Goal: Information Seeking & Learning: Learn about a topic

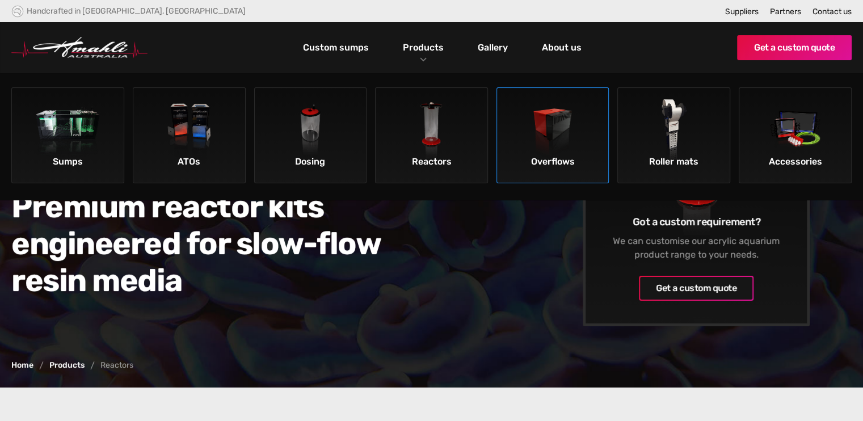
click at [541, 141] on img at bounding box center [553, 131] width 64 height 64
click at [93, 145] on img at bounding box center [68, 131] width 64 height 64
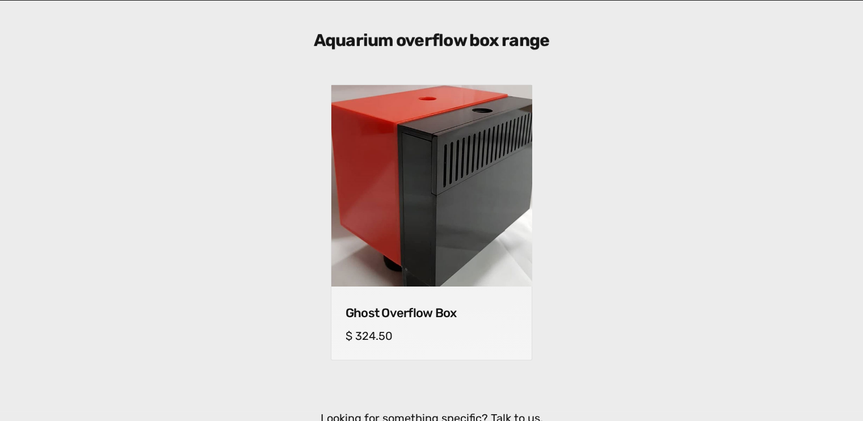
scroll to position [404, 0]
click at [452, 229] on img at bounding box center [431, 184] width 211 height 211
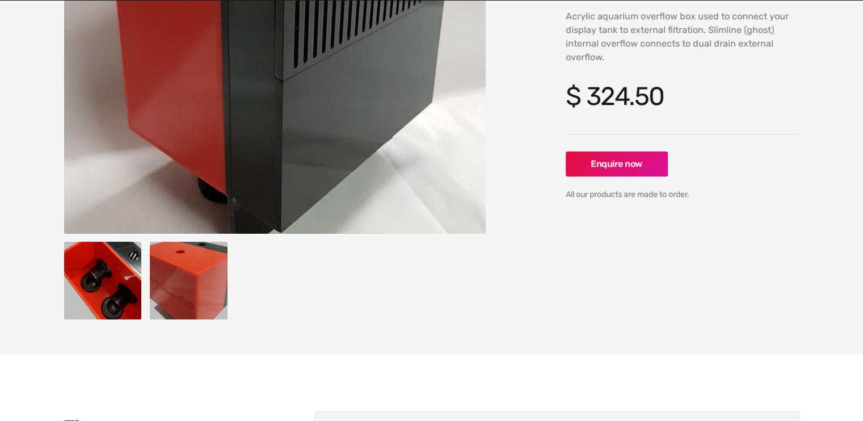
scroll to position [251, 0]
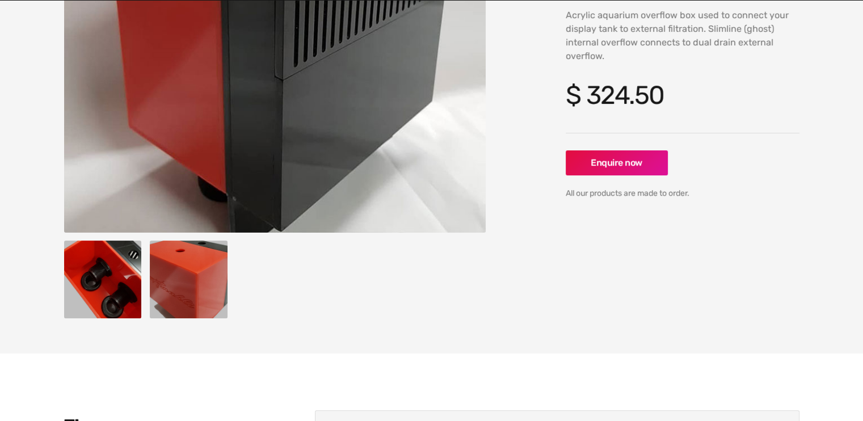
click at [118, 275] on img "open lightbox" at bounding box center [103, 280] width 78 height 78
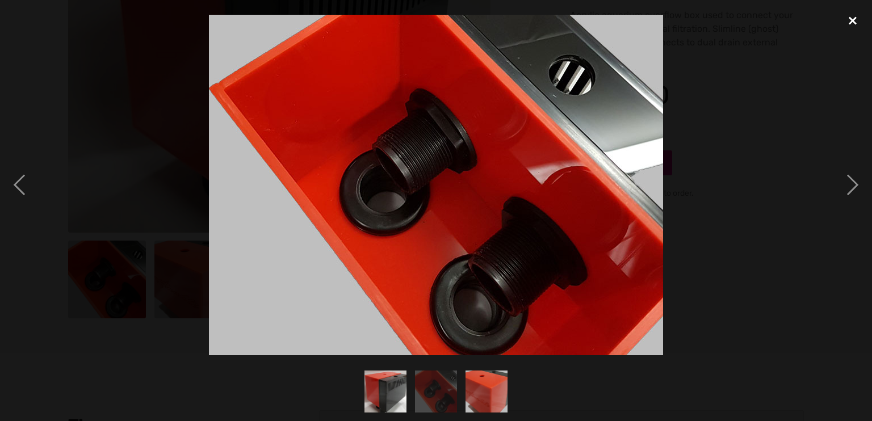
click at [850, 19] on div "close lightbox" at bounding box center [852, 21] width 39 height 25
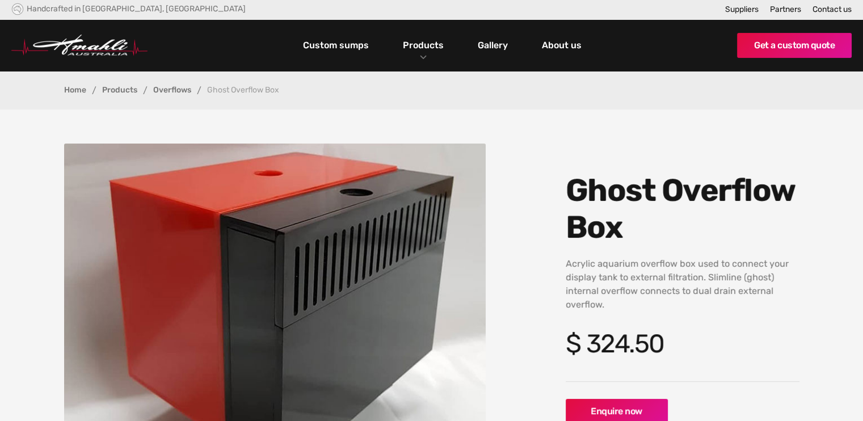
scroll to position [3, 0]
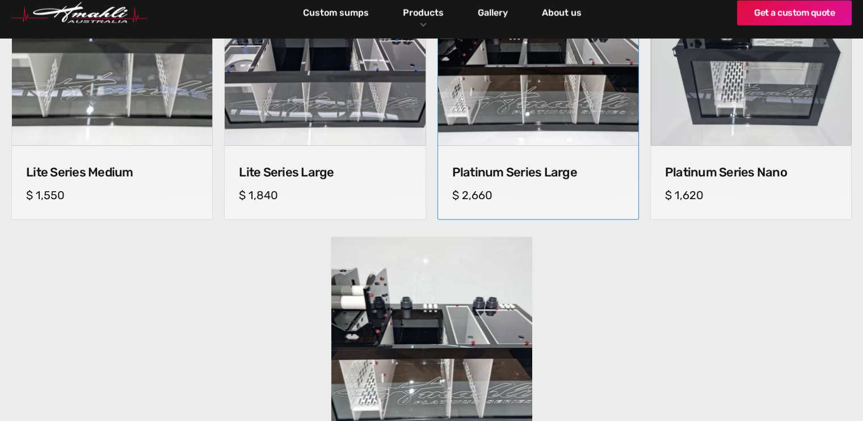
scroll to position [854, 0]
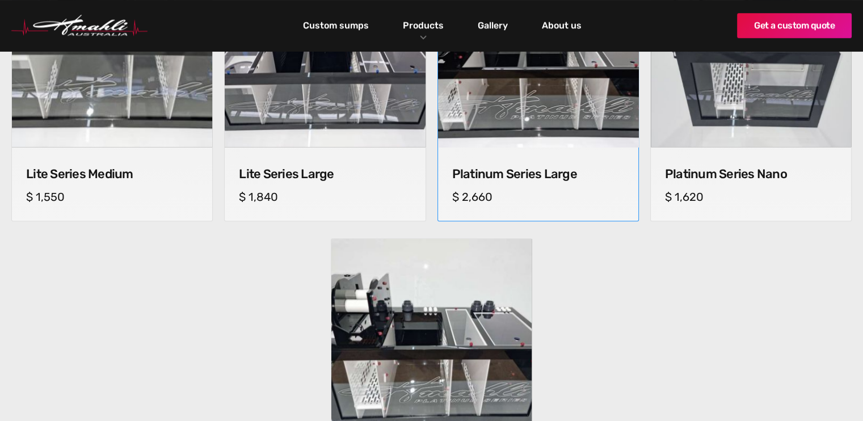
click at [519, 162] on div "Platinum Series Large cm (l) x cm (w) x cm (h) $ 2,660" at bounding box center [538, 184] width 200 height 74
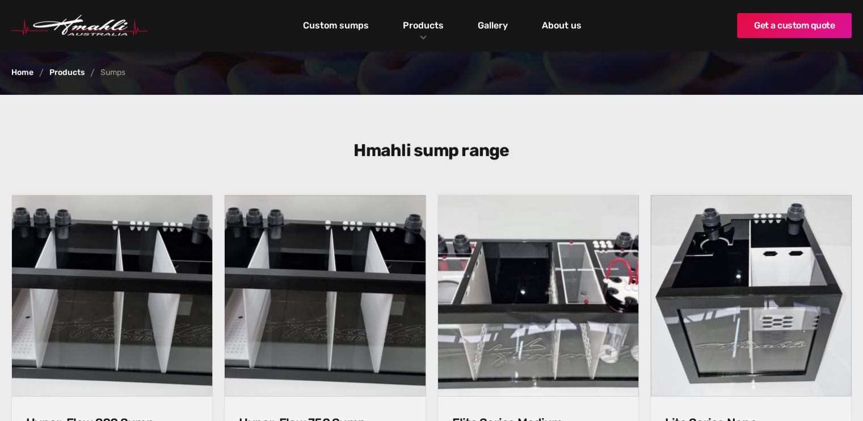
scroll to position [288, 0]
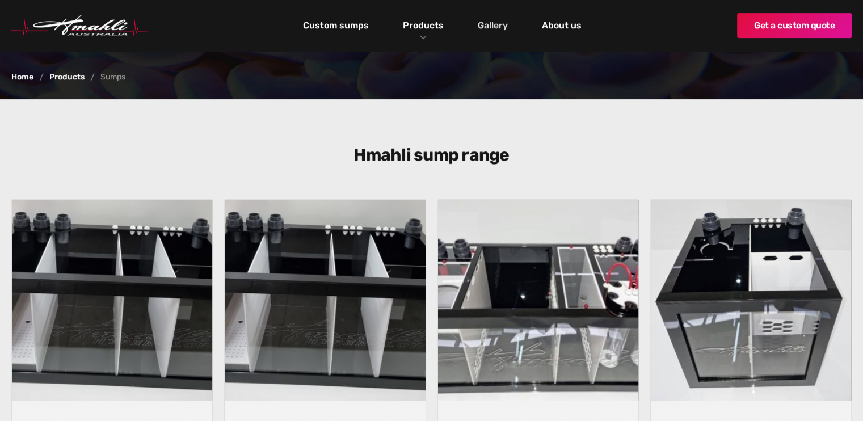
click at [493, 24] on link "Gallery" at bounding box center [493, 25] width 36 height 19
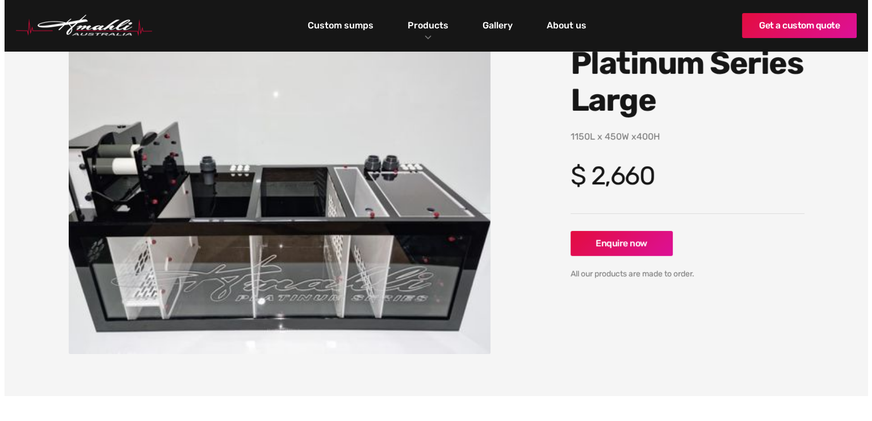
scroll to position [129, 0]
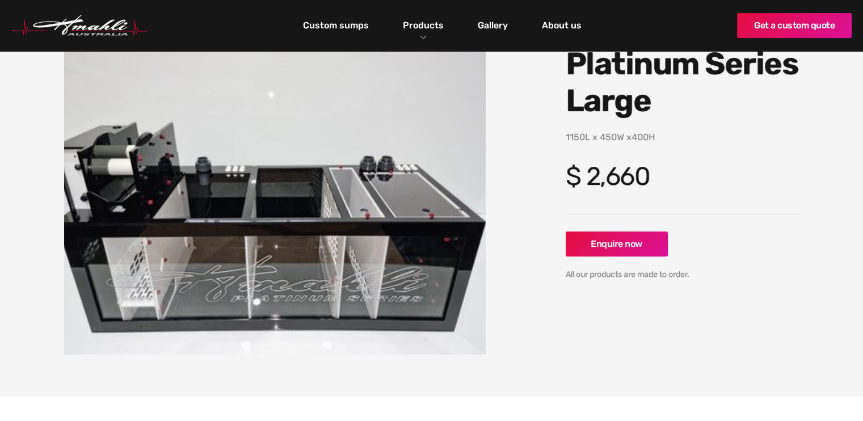
click at [127, 196] on img "open lightbox" at bounding box center [275, 186] width 422 height 338
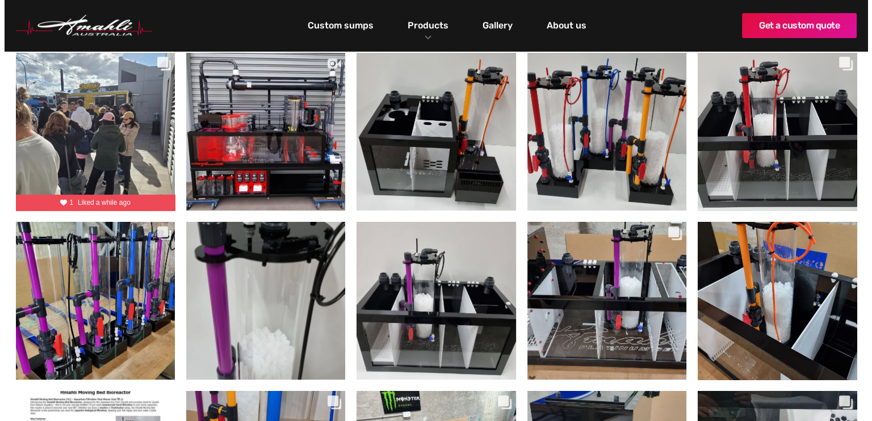
scroll to position [345, 0]
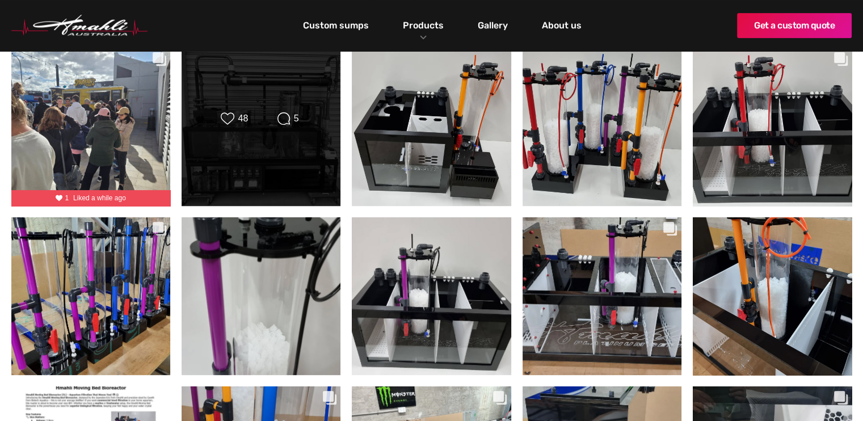
click at [268, 138] on div "Likes Count 48 Comments Count 5" at bounding box center [261, 127] width 128 height 31
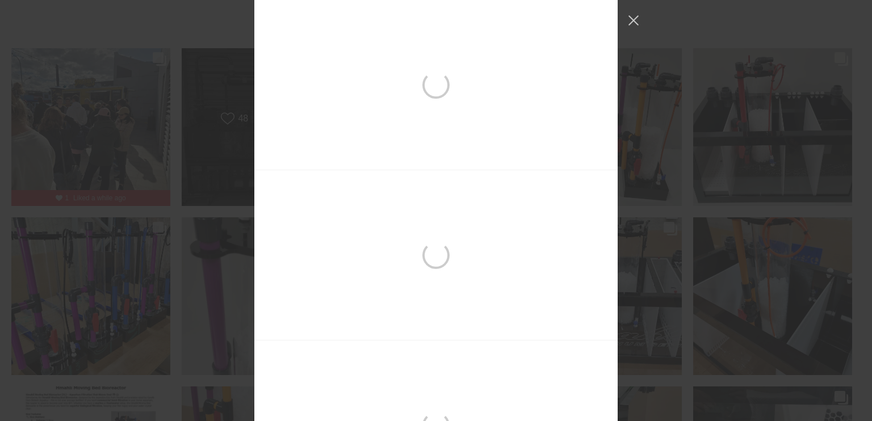
scroll to position [170, 0]
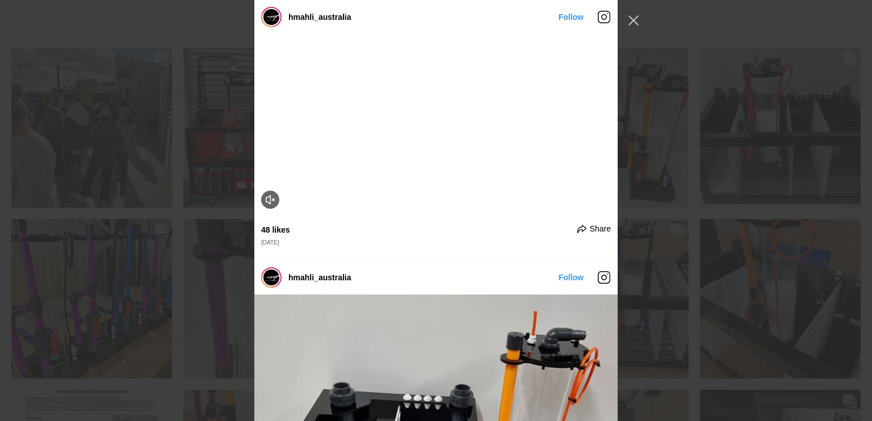
click at [448, 216] on video "Instagram Feed popup" at bounding box center [435, 125] width 363 height 182
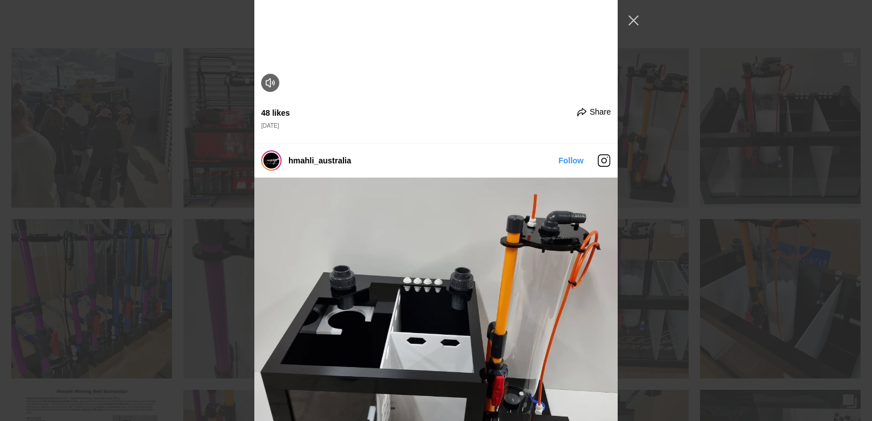
scroll to position [288, 0]
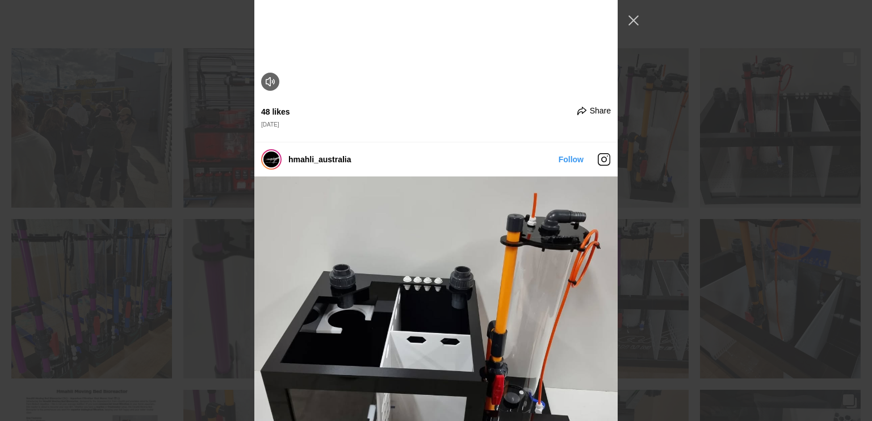
click at [421, 98] on video "Instagram Feed popup" at bounding box center [435, 7] width 363 height 182
